Goal: Information Seeking & Learning: Learn about a topic

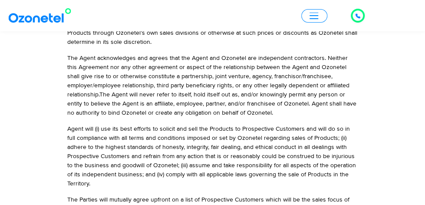
scroll to position [196, 0]
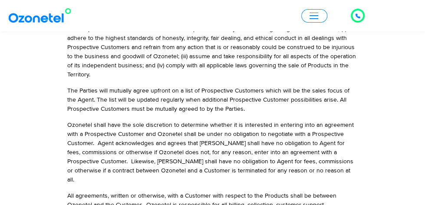
click at [145, 73] on li "Agent will (i) use its best efforts to solicit and sell the Products to Prospec…" at bounding box center [212, 47] width 291 height 64
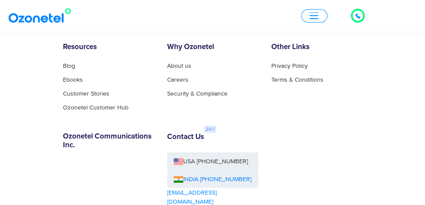
scroll to position [652, 0]
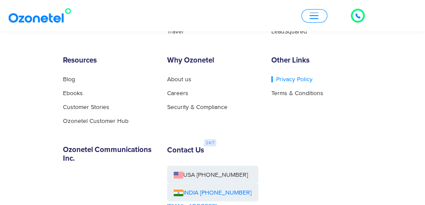
click at [313, 81] on link "Privacy Policy" at bounding box center [291, 79] width 41 height 6
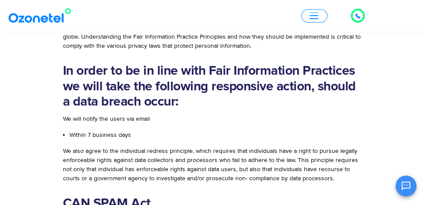
scroll to position [1824, 0]
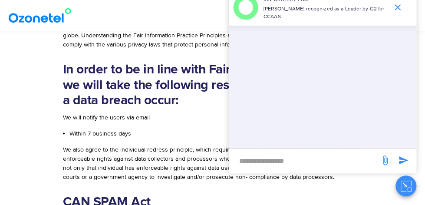
click at [399, 7] on icon "end chat or minimize" at bounding box center [398, 7] width 10 height 10
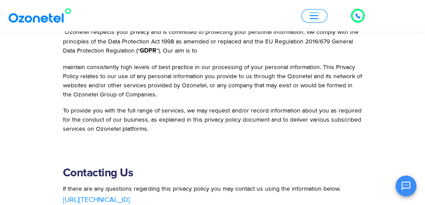
scroll to position [2346, 0]
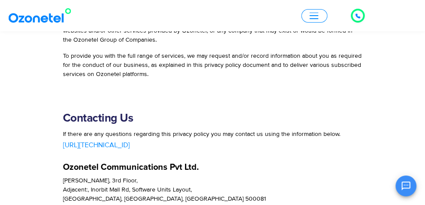
click at [63, 142] on span "[URL][TECHNICAL_ID]" at bounding box center [96, 145] width 67 height 7
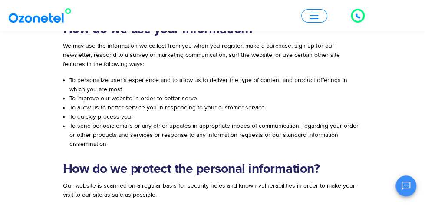
scroll to position [347, 0]
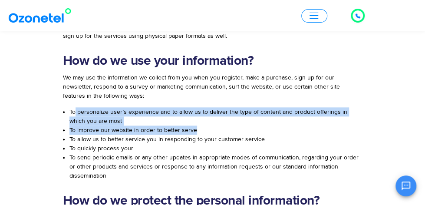
drag, startPoint x: 24, startPoint y: 102, endPoint x: 237, endPoint y: 108, distance: 212.5
click at [237, 108] on ul "To personalize user’s experience and to allow us to deliver the type of content…" at bounding box center [213, 143] width 300 height 73
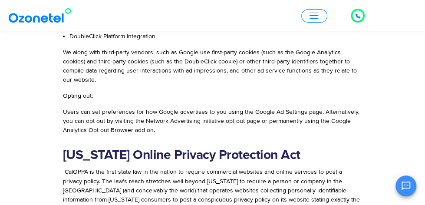
scroll to position [1260, 0]
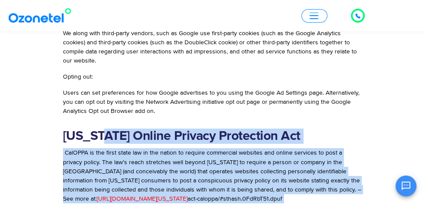
drag, startPoint x: 41, startPoint y: 123, endPoint x: 326, endPoint y: 182, distance: 291.0
click at [346, 185] on div "OK Ozonetel Bot Ozonetel recognized as a Leader by G2 for CCAAS Chat Disconnect…" at bounding box center [323, 184] width 188 height 23
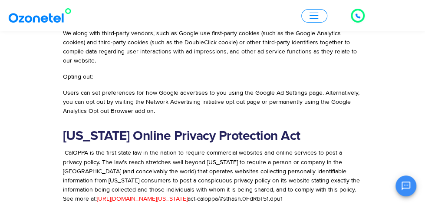
scroll to position [1303, 0]
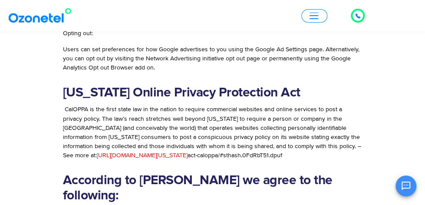
drag, startPoint x: 44, startPoint y: 109, endPoint x: 341, endPoint y: 138, distance: 298.4
click at [341, 138] on p "CalOPPA is the first state law in the nation to require commercial websites and…" at bounding box center [213, 132] width 300 height 55
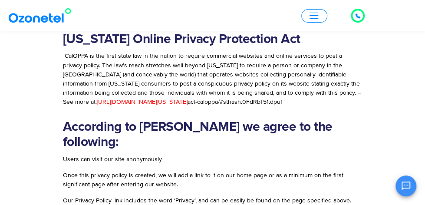
scroll to position [1390, 0]
